Goal: Contribute content: Contribute content

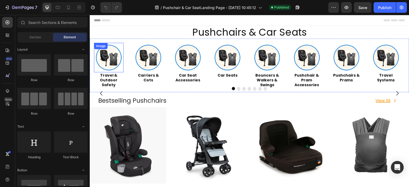
click at [115, 64] on img at bounding box center [109, 58] width 30 height 30
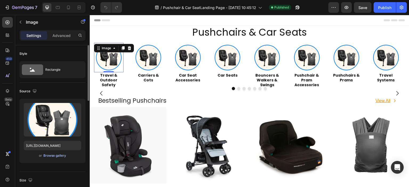
click at [60, 156] on div "Browse gallery" at bounding box center [54, 155] width 23 height 5
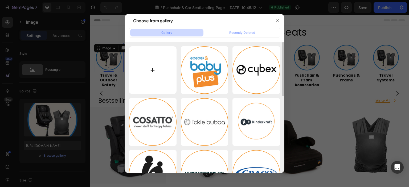
click at [142, 79] on input "file" at bounding box center [153, 70] width 48 height 48
click at [157, 68] on input "file" at bounding box center [153, 70] width 48 height 48
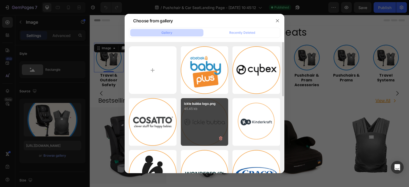
type input "C:\fakepath\Travel & Outdoor Safety.webp"
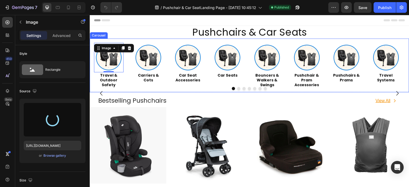
type input "[URL][DOMAIN_NAME]"
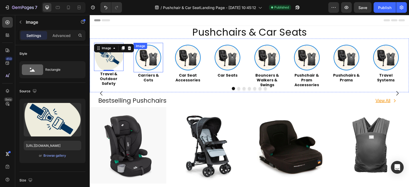
click at [149, 60] on img at bounding box center [149, 58] width 30 height 30
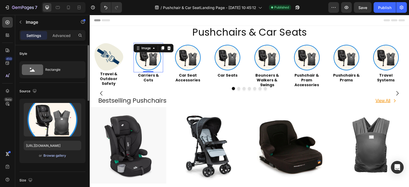
click at [63, 154] on div "Browse gallery" at bounding box center [54, 155] width 23 height 5
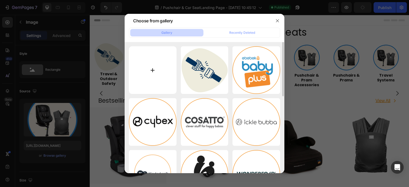
click at [150, 64] on input "file" at bounding box center [153, 70] width 48 height 48
click at [88, 77] on div at bounding box center [204, 93] width 409 height 187
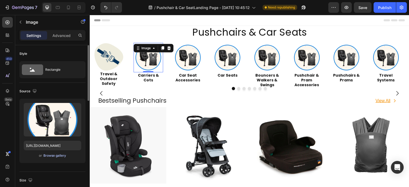
click at [56, 155] on div "Browse gallery" at bounding box center [54, 155] width 23 height 5
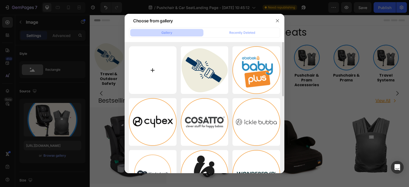
click at [145, 65] on input "file" at bounding box center [153, 70] width 48 height 48
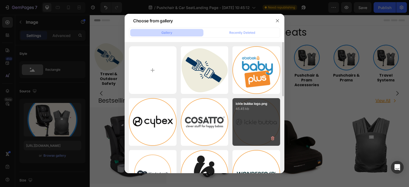
type input "C:\fakepath\Carrier & Cots.webp"
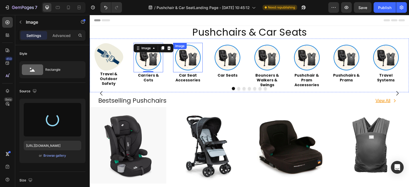
type input "[URL][DOMAIN_NAME]"
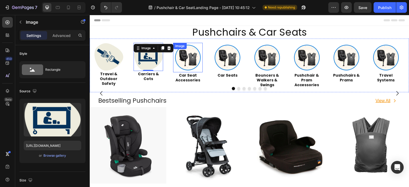
click at [190, 61] on img at bounding box center [188, 58] width 30 height 30
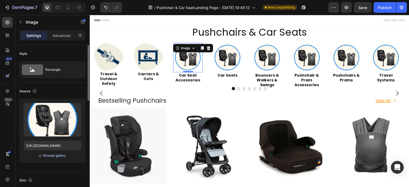
click at [62, 154] on div "Browse gallery" at bounding box center [54, 155] width 23 height 5
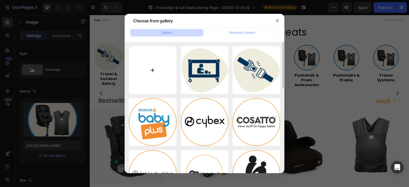
click at [154, 70] on input "file" at bounding box center [153, 70] width 48 height 48
click at [279, 19] on icon "button" at bounding box center [277, 21] width 4 height 4
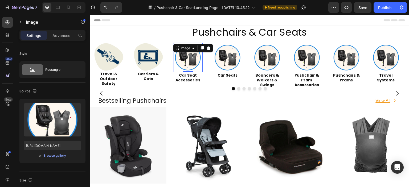
click at [194, 64] on img at bounding box center [188, 58] width 30 height 30
click at [57, 154] on div "Browse gallery" at bounding box center [54, 155] width 23 height 5
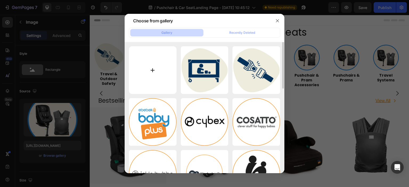
click at [156, 76] on input "file" at bounding box center [153, 70] width 48 height 48
type input "C:\fakepath\car seats accessories.webp"
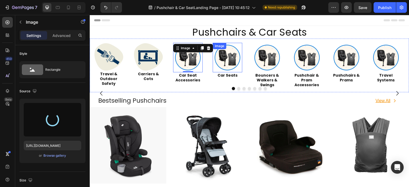
type input "[URL][DOMAIN_NAME]"
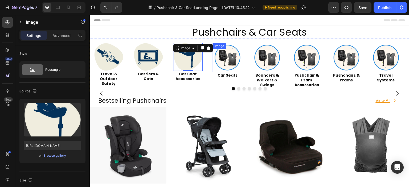
click at [225, 62] on img at bounding box center [228, 58] width 30 height 30
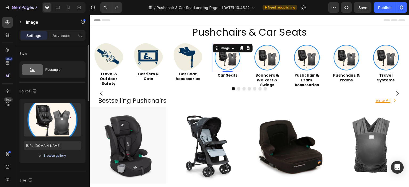
click at [56, 155] on div "Browse gallery" at bounding box center [54, 155] width 23 height 5
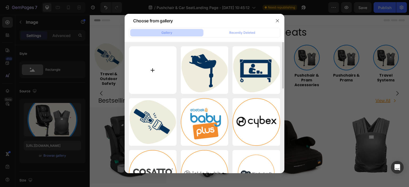
click at [146, 81] on input "file" at bounding box center [153, 70] width 48 height 48
click at [276, 21] on icon "button" at bounding box center [277, 21] width 4 height 4
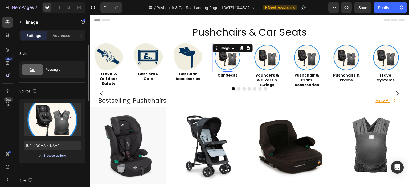
click at [60, 156] on div "Browse gallery" at bounding box center [54, 155] width 23 height 5
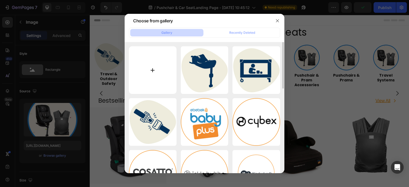
click at [154, 78] on input "file" at bounding box center [153, 70] width 48 height 48
type input "C:\fakepath\car seat.webp"
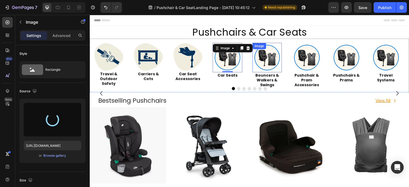
type input "[URL][DOMAIN_NAME]"
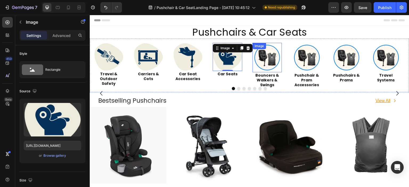
click at [264, 64] on img at bounding box center [267, 58] width 30 height 30
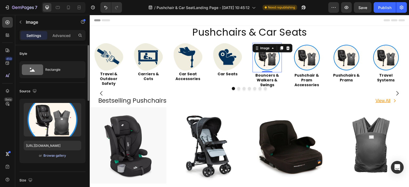
click at [57, 155] on div "Browse gallery" at bounding box center [54, 155] width 23 height 5
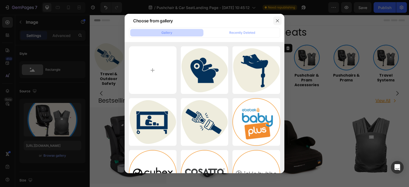
click at [278, 18] on button "button" at bounding box center [277, 21] width 9 height 9
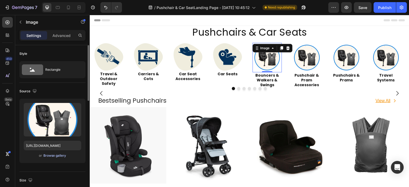
click at [55, 155] on div "Browse gallery" at bounding box center [54, 155] width 23 height 5
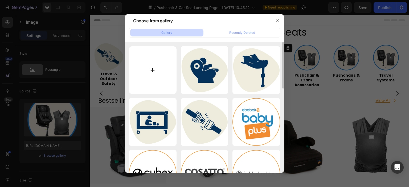
click at [151, 71] on input "file" at bounding box center [153, 70] width 48 height 48
type input "C:\fakepath\Bouncer & Walkers & Swings.webp"
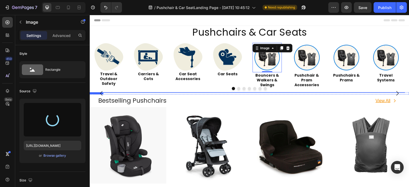
type input "[URL][DOMAIN_NAME]"
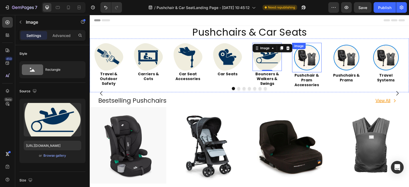
click at [302, 60] on img at bounding box center [307, 58] width 30 height 30
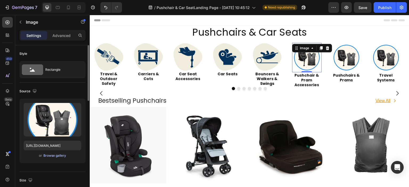
click at [58, 155] on div "Browse gallery" at bounding box center [54, 155] width 23 height 5
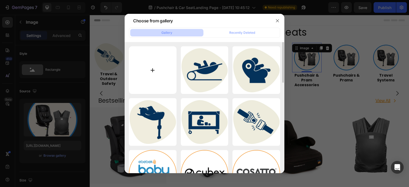
click at [158, 83] on input "file" at bounding box center [153, 70] width 48 height 48
type input "C:\fakepath\Pushchair & Prams Accessories.webp"
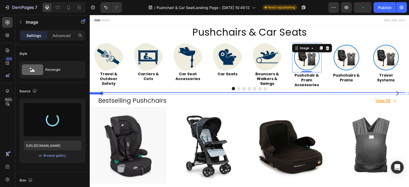
type input "[URL][DOMAIN_NAME]"
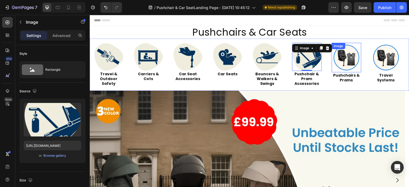
click at [340, 64] on img at bounding box center [347, 58] width 30 height 30
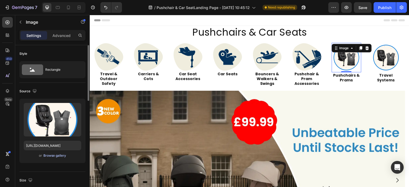
click at [60, 155] on div "Browse gallery" at bounding box center [54, 155] width 23 height 5
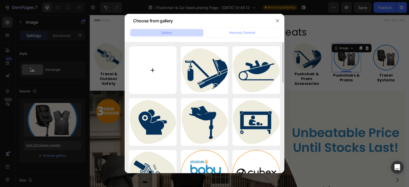
click at [151, 79] on input "file" at bounding box center [153, 70] width 48 height 48
click at [160, 78] on input "file" at bounding box center [153, 70] width 48 height 48
type input "C:\fakepath\Pushchair & Prams.webp"
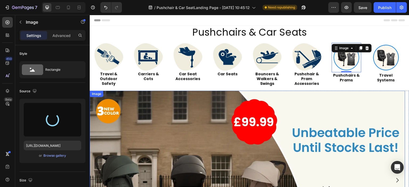
type input "[URL][DOMAIN_NAME]"
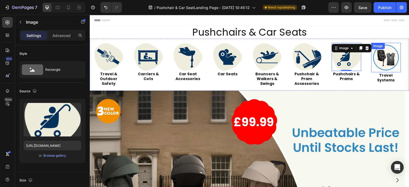
click at [383, 60] on img at bounding box center [386, 58] width 30 height 30
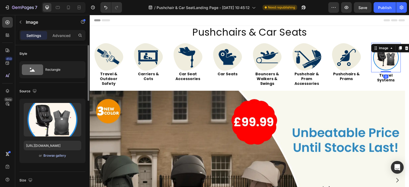
click at [59, 155] on div "Browse gallery" at bounding box center [54, 155] width 23 height 5
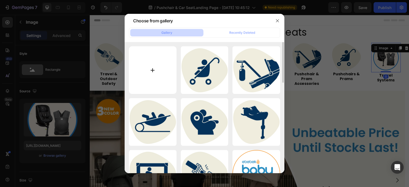
click at [137, 75] on input "file" at bounding box center [153, 70] width 48 height 48
type input "C:\fakepath\Travel Systems.webp"
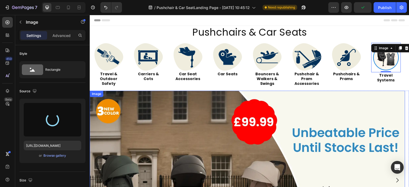
type input "[URL][DOMAIN_NAME]"
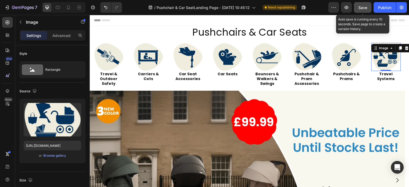
click at [368, 9] on button "Save" at bounding box center [363, 7] width 18 height 11
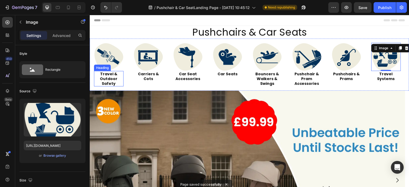
click at [106, 81] on h2 "Travel & Outdoor Safety" at bounding box center [109, 79] width 30 height 16
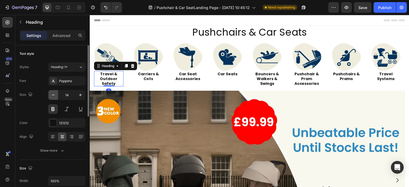
click at [52, 94] on icon "button" at bounding box center [53, 94] width 5 height 5
type input "13"
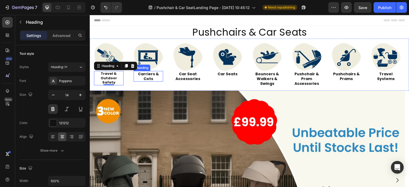
click at [151, 77] on h2 "Carriers & Cots" at bounding box center [149, 76] width 30 height 11
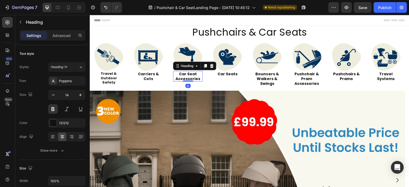
click at [177, 79] on h2 "Car Seat Accessories" at bounding box center [188, 76] width 30 height 11
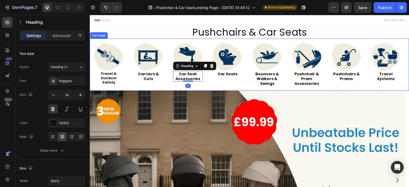
click at [219, 77] on div "Image Car Seats Heading" at bounding box center [228, 65] width 30 height 44
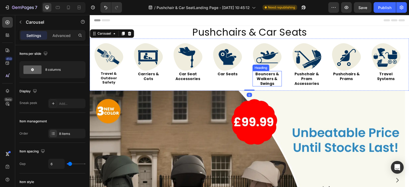
click at [267, 77] on link "Bouncers & Walkers & Swings" at bounding box center [267, 78] width 24 height 15
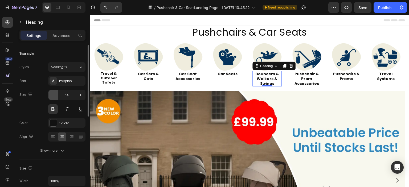
click at [51, 96] on icon "button" at bounding box center [53, 94] width 5 height 5
type input "13"
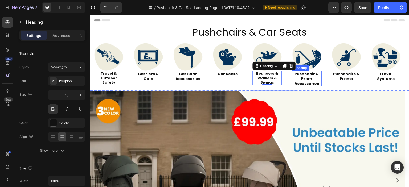
click at [312, 77] on h2 "Pushchair & Pram Accessories" at bounding box center [307, 79] width 30 height 16
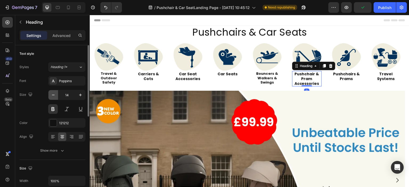
click at [52, 96] on icon "button" at bounding box center [53, 94] width 5 height 5
type input "13"
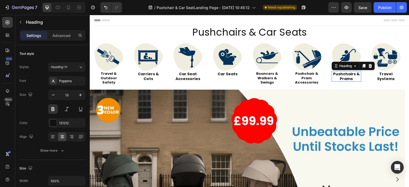
click at [341, 79] on link "Pushchairs & Prams" at bounding box center [346, 76] width 27 height 10
click at [376, 75] on h2 "Travel Systems" at bounding box center [386, 76] width 30 height 11
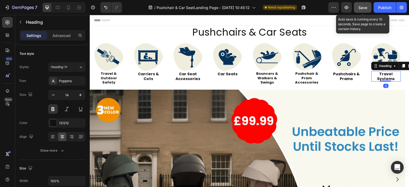
click at [363, 12] on button "Save" at bounding box center [363, 7] width 18 height 11
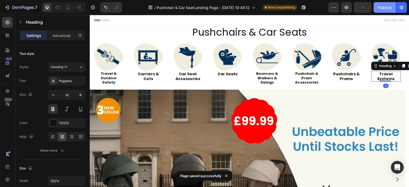
click at [379, 10] on div "Publish" at bounding box center [384, 8] width 13 height 6
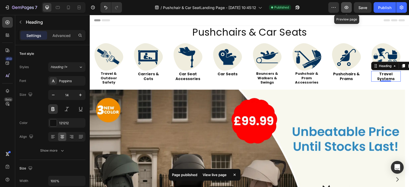
click at [343, 8] on button "button" at bounding box center [346, 7] width 11 height 11
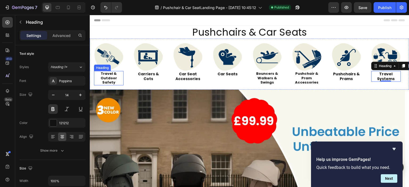
click at [105, 79] on h2 "Travel & Outdoor Safety" at bounding box center [109, 78] width 30 height 15
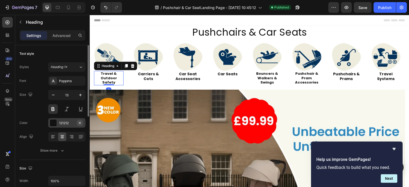
click at [80, 122] on icon "button" at bounding box center [80, 123] width 4 height 4
click at [69, 123] on div "Add..." at bounding box center [71, 123] width 25 height 5
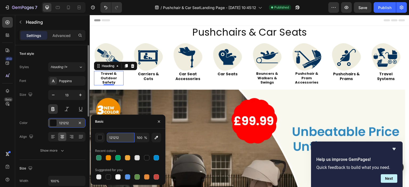
click at [115, 137] on input "121212" at bounding box center [121, 138] width 28 height 10
paste input "04325a"
type input "04325a"
click at [145, 77] on h2 "Carriers & Cots" at bounding box center [149, 76] width 30 height 11
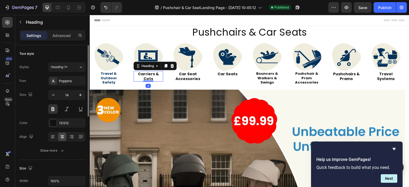
click at [146, 77] on h2 "Carriers & Cots" at bounding box center [149, 76] width 30 height 11
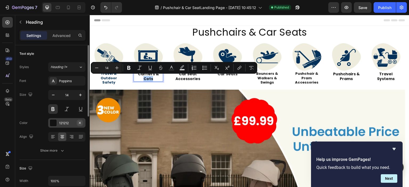
click at [81, 121] on icon "button" at bounding box center [80, 123] width 4 height 4
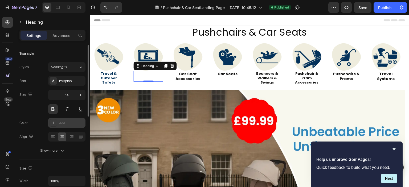
click at [73, 122] on div "Add..." at bounding box center [71, 123] width 25 height 5
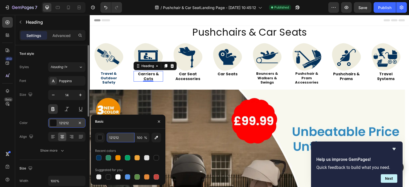
click at [117, 136] on input "121212" at bounding box center [121, 138] width 28 height 10
paste input "04325a"
type input "04325a"
click at [188, 75] on h2 "Car Seat Accessories" at bounding box center [188, 76] width 30 height 11
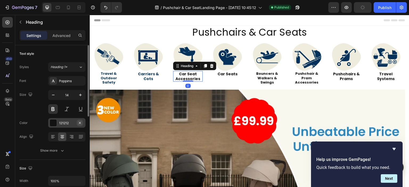
click at [79, 123] on icon "button" at bounding box center [80, 123] width 4 height 4
click at [70, 124] on div "Add..." at bounding box center [71, 123] width 25 height 5
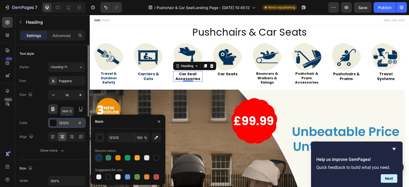
click at [98, 156] on div at bounding box center [98, 157] width 5 height 5
type input "04325A"
click at [231, 75] on link "Car Seats" at bounding box center [228, 73] width 20 height 5
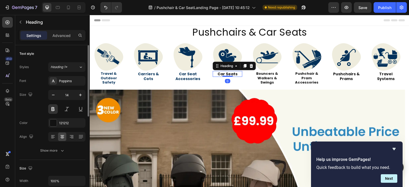
click at [0, 0] on icon "button" at bounding box center [0, 0] width 0 height 0
click at [70, 122] on div "Add..." at bounding box center [71, 123] width 25 height 5
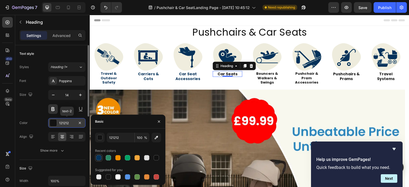
click at [99, 158] on div at bounding box center [98, 157] width 5 height 5
type input "04325A"
click at [265, 79] on link "Bouncers & Walkers & Swings" at bounding box center [267, 78] width 22 height 14
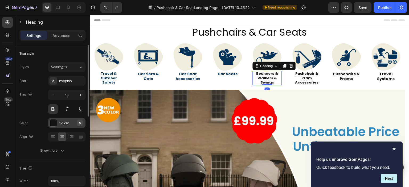
click at [80, 122] on icon "button" at bounding box center [80, 123] width 4 height 4
click at [63, 123] on div "Add..." at bounding box center [71, 123] width 25 height 5
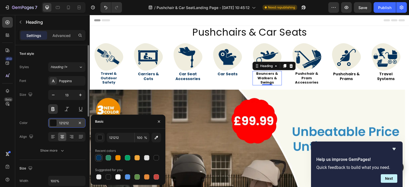
click at [100, 159] on div at bounding box center [98, 157] width 5 height 5
type input "04325A"
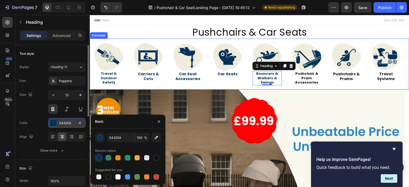
click at [305, 83] on link "Pushchair & Pram Accessories" at bounding box center [307, 78] width 24 height 14
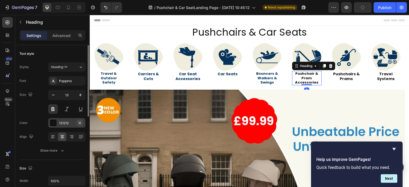
click at [81, 122] on icon "button" at bounding box center [80, 123] width 4 height 4
click at [70, 122] on div "Add..." at bounding box center [71, 123] width 25 height 5
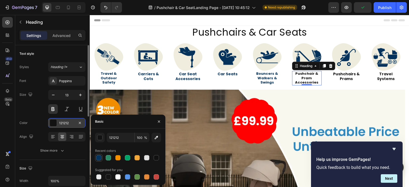
click at [100, 156] on div at bounding box center [98, 157] width 5 height 5
type input "04325A"
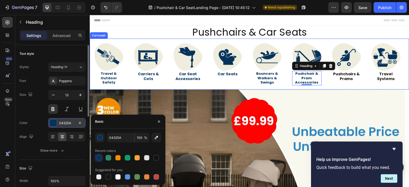
click at [343, 77] on link "Pushchairs & Prams" at bounding box center [346, 76] width 27 height 10
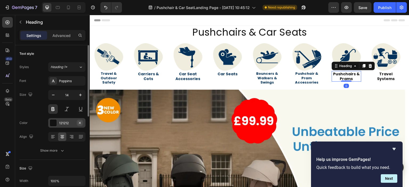
click at [81, 122] on icon "button" at bounding box center [80, 123] width 4 height 4
click at [69, 121] on div "Add..." at bounding box center [71, 123] width 25 height 5
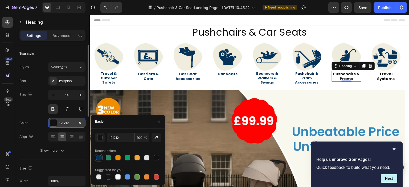
click at [97, 158] on div at bounding box center [98, 157] width 5 height 5
type input "04325A"
click at [378, 79] on link "Travel Systems" at bounding box center [386, 76] width 18 height 10
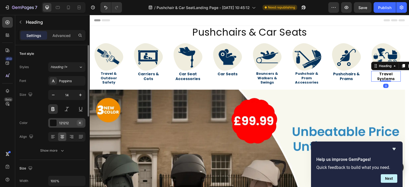
click at [79, 122] on icon "button" at bounding box center [80, 123] width 4 height 4
click at [71, 122] on div "Add..." at bounding box center [71, 123] width 25 height 5
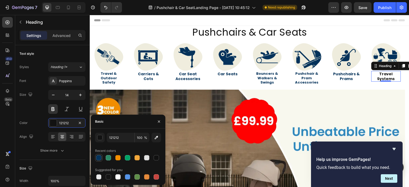
click at [98, 156] on div at bounding box center [98, 157] width 5 height 5
type input "04325A"
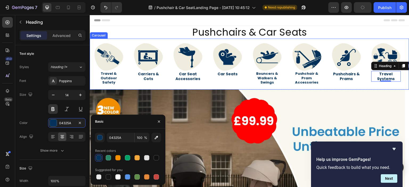
click at [230, 40] on div "Image Car Seats Heading" at bounding box center [228, 64] width 38 height 51
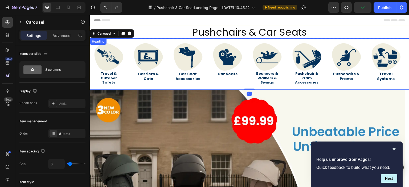
click at [235, 34] on link "Pushchairs & Car Seats" at bounding box center [249, 32] width 115 height 14
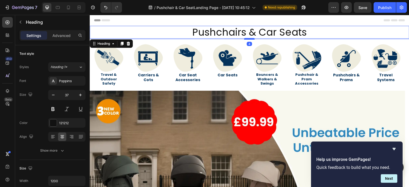
click at [249, 39] on div at bounding box center [249, 39] width 11 height 2
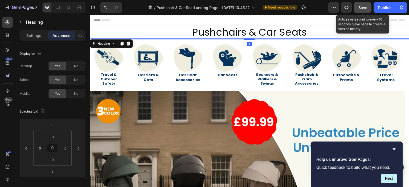
click at [366, 8] on span "Save" at bounding box center [362, 7] width 9 height 5
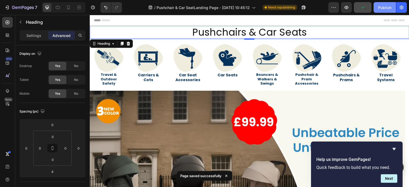
click at [383, 9] on div "Publish" at bounding box center [384, 8] width 13 height 6
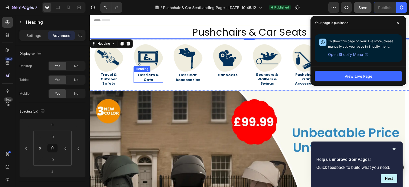
click at [152, 75] on p "Carriers & Cots" at bounding box center [148, 78] width 28 height 10
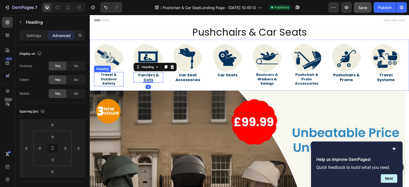
click at [121, 75] on h2 "Travel & Outdoor Safety" at bounding box center [109, 79] width 30 height 15
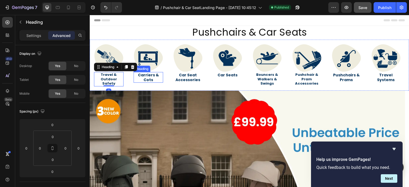
click at [141, 73] on p "Carriers & Cots" at bounding box center [148, 78] width 28 height 10
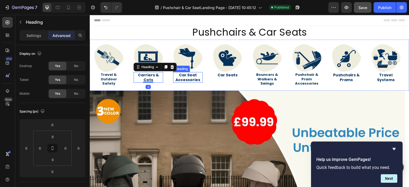
click at [185, 72] on h2 "Car Seat Accessories" at bounding box center [188, 77] width 30 height 11
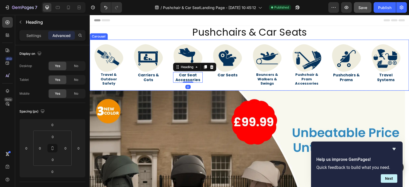
click at [223, 72] on link "Car Seats" at bounding box center [228, 74] width 20 height 5
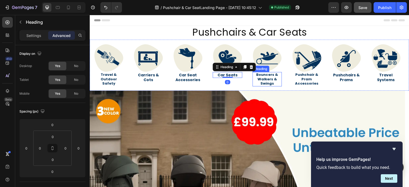
click at [259, 74] on link "Bouncers & Walkers & Swings" at bounding box center [267, 79] width 22 height 14
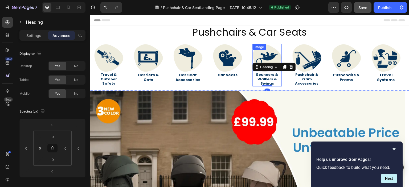
click at [269, 72] on img at bounding box center [267, 58] width 30 height 28
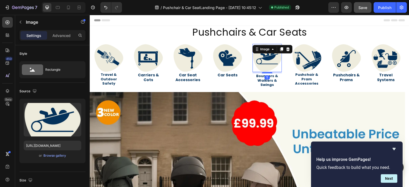
click at [271, 73] on div at bounding box center [267, 72] width 11 height 1
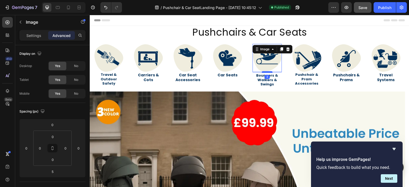
click at [270, 72] on div at bounding box center [267, 72] width 11 height 2
type input "3"
click at [229, 73] on link "Car Seats" at bounding box center [228, 74] width 20 height 5
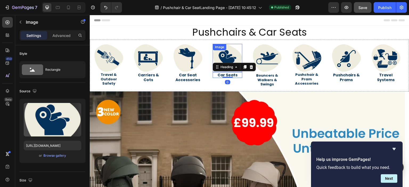
click at [228, 71] on div "Image" at bounding box center [228, 58] width 30 height 28
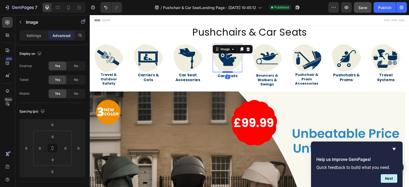
click at [230, 72] on div at bounding box center [227, 72] width 11 height 2
type input "3"
click at [192, 74] on h2 "Car Seat Accessories" at bounding box center [188, 77] width 30 height 11
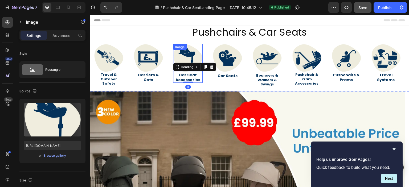
click at [192, 71] on div "Image" at bounding box center [188, 58] width 30 height 28
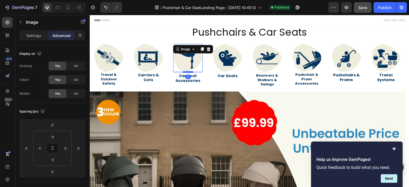
click at [191, 72] on div at bounding box center [188, 72] width 11 height 2
type input "3"
click at [149, 73] on p "Carriers & Cots" at bounding box center [148, 78] width 28 height 10
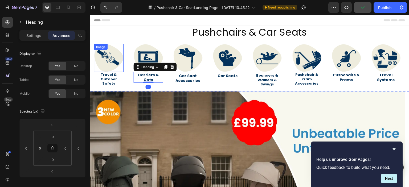
click at [106, 72] on h2 "Travel & Outdoor Safety" at bounding box center [109, 79] width 30 height 15
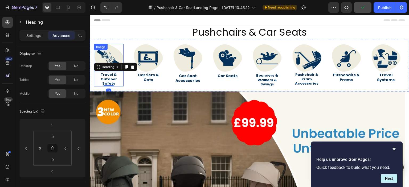
click at [111, 71] on div "Heading" at bounding box center [115, 67] width 43 height 9
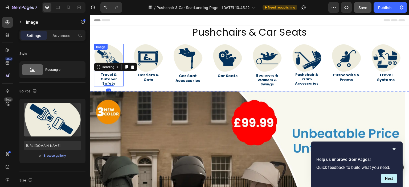
click at [110, 71] on img at bounding box center [109, 58] width 30 height 28
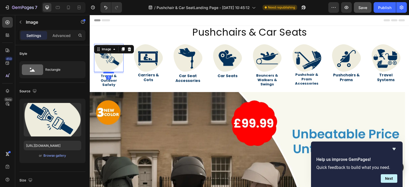
click at [109, 72] on div at bounding box center [108, 73] width 11 height 2
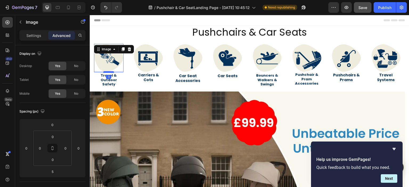
click at [109, 72] on div at bounding box center [108, 72] width 11 height 2
type input "3"
click at [151, 74] on p "Carriers & Cots" at bounding box center [148, 78] width 28 height 10
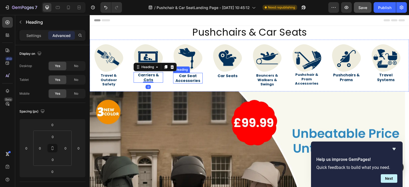
click at [185, 73] on h2 "Car Seat Accessories" at bounding box center [188, 78] width 30 height 11
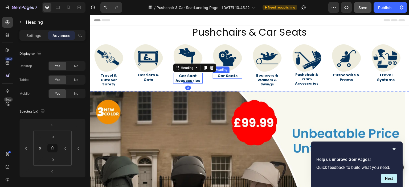
click at [220, 73] on link "Car Seats" at bounding box center [228, 75] width 20 height 5
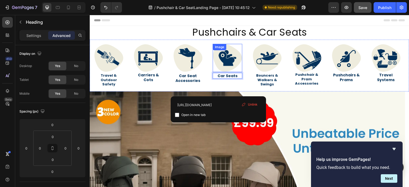
click at [226, 71] on img at bounding box center [228, 58] width 30 height 28
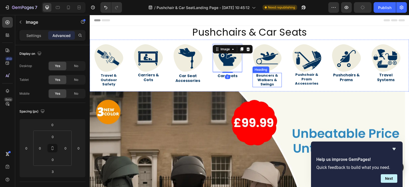
click at [268, 70] on div "Heading" at bounding box center [260, 69] width 15 height 5
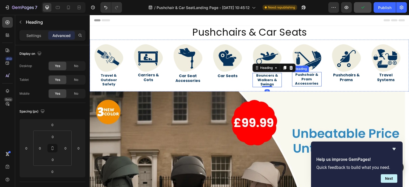
click at [308, 70] on div "Heading" at bounding box center [300, 69] width 15 height 5
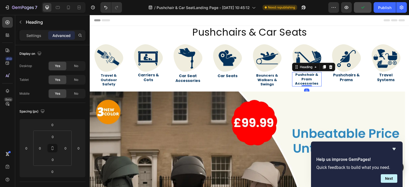
click at [301, 61] on img at bounding box center [307, 58] width 30 height 28
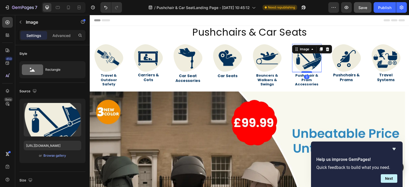
click at [310, 72] on div at bounding box center [307, 72] width 11 height 2
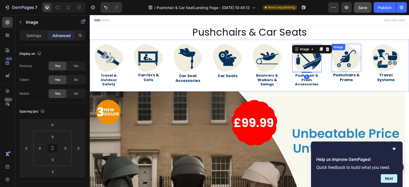
click at [347, 66] on img at bounding box center [347, 58] width 30 height 28
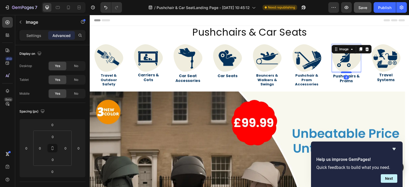
click at [346, 72] on div at bounding box center [346, 73] width 11 height 2
click at [347, 72] on div at bounding box center [346, 72] width 11 height 2
type input "3"
click at [385, 72] on link "Travel Systems" at bounding box center [386, 77] width 18 height 10
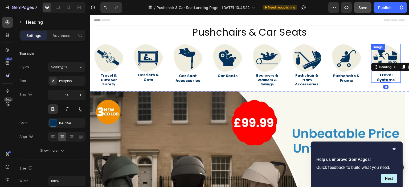
click at [385, 52] on div "Image" at bounding box center [386, 58] width 30 height 28
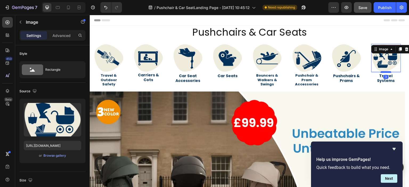
click at [387, 72] on div at bounding box center [386, 72] width 11 height 2
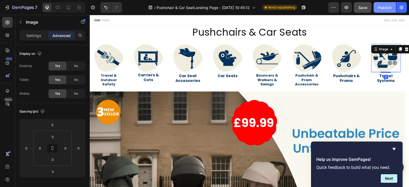
click at [367, 10] on button "Save" at bounding box center [363, 7] width 18 height 11
click at [380, 11] on button "Publish" at bounding box center [385, 7] width 22 height 11
